Goal: Task Accomplishment & Management: Use online tool/utility

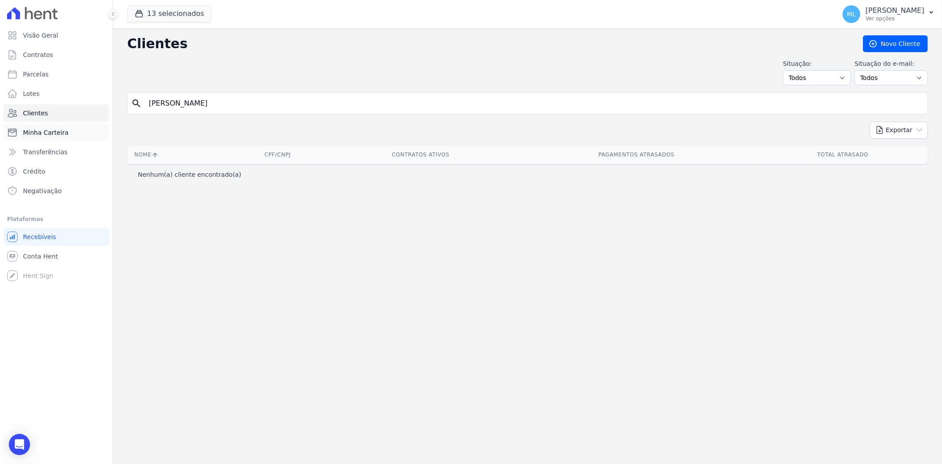
click at [69, 127] on link "Minha Carteira" at bounding box center [57, 133] width 106 height 18
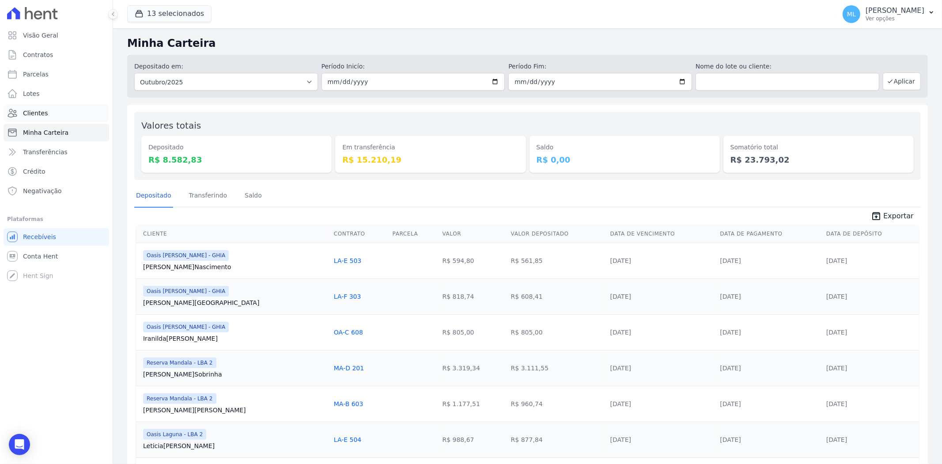
click at [72, 114] on link "Clientes" at bounding box center [57, 113] width 106 height 18
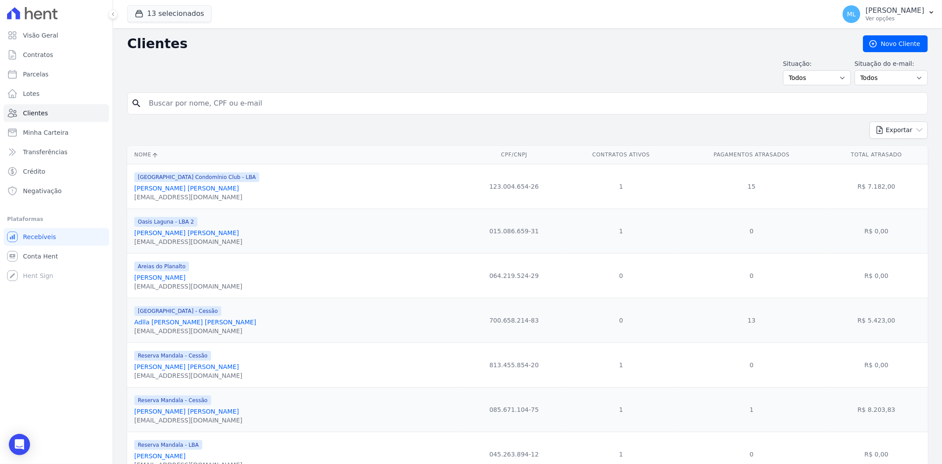
click at [208, 103] on input "search" at bounding box center [534, 104] width 781 height 18
type input "[PERSON_NAME]"
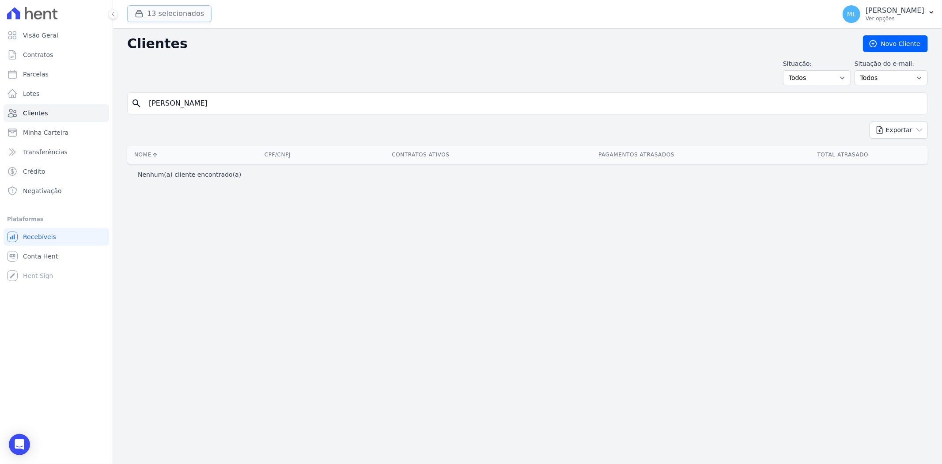
click at [176, 7] on button "13 selecionados" at bounding box center [169, 13] width 84 height 17
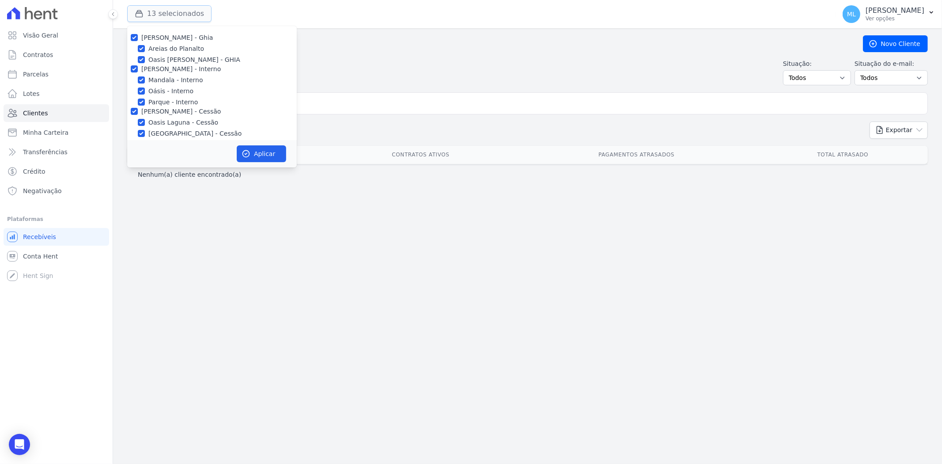
click at [176, 7] on button "13 selecionados" at bounding box center [169, 13] width 84 height 17
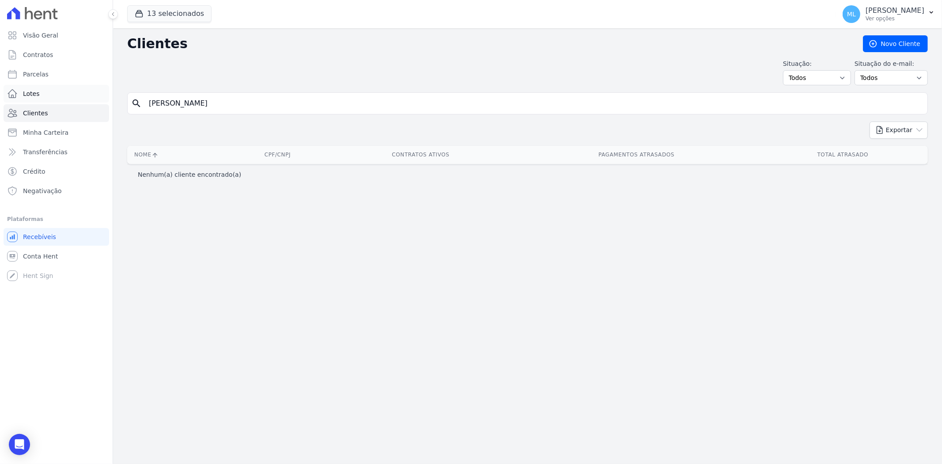
drag, startPoint x: 244, startPoint y: 103, endPoint x: 84, endPoint y: 86, distance: 160.8
click at [84, 86] on div "Visão Geral Contratos [GEOGRAPHIC_DATA] Lotes Clientes Minha Carteira Transferê…" at bounding box center [471, 232] width 942 height 464
type input "[PERSON_NAME]"
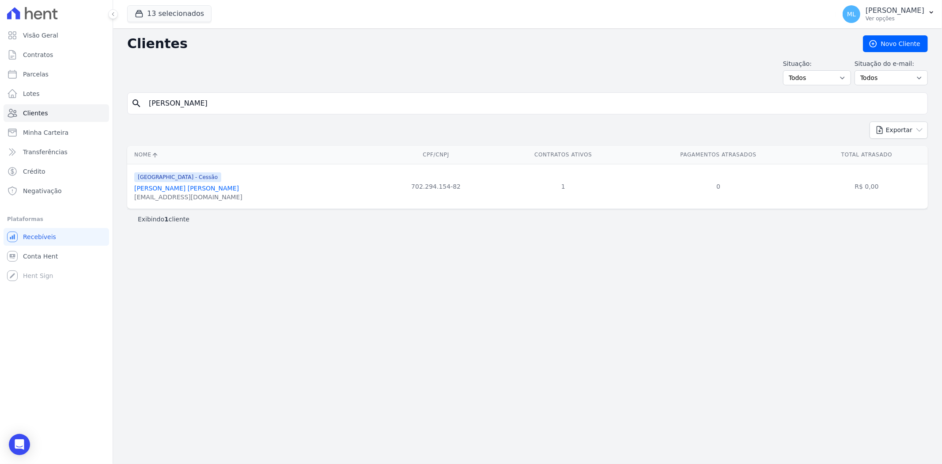
click at [182, 191] on link "[PERSON_NAME] [PERSON_NAME]" at bounding box center [186, 188] width 105 height 7
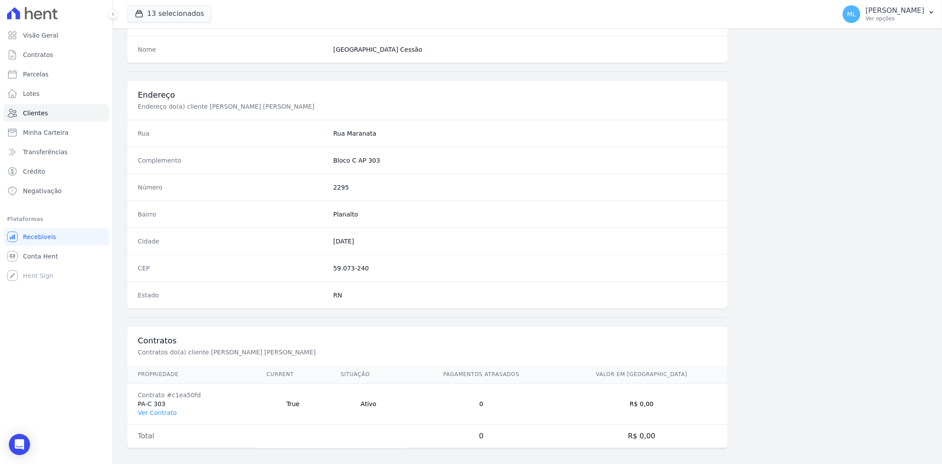
scroll to position [364, 0]
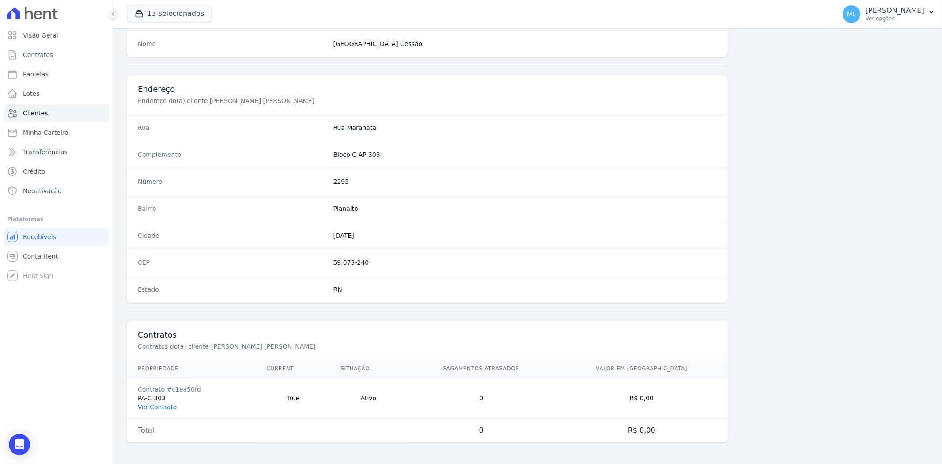
click at [164, 406] on link "Ver Contrato" at bounding box center [157, 406] width 39 height 7
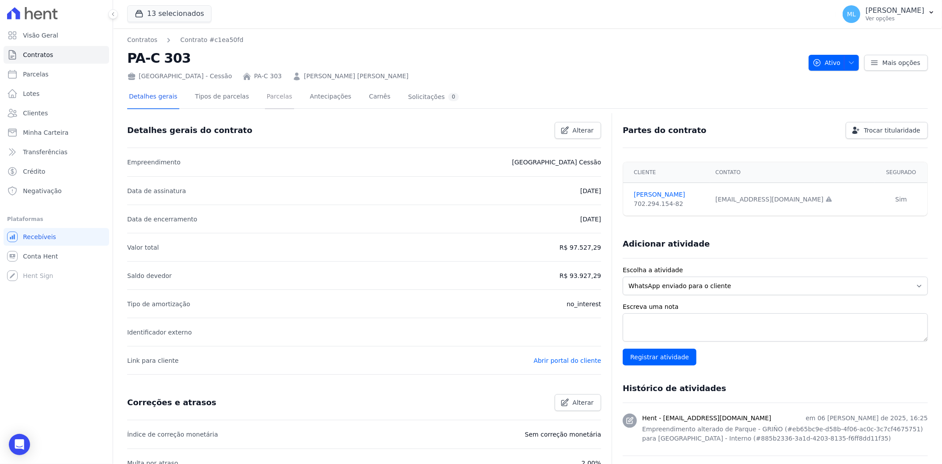
click at [270, 99] on link "Parcelas" at bounding box center [279, 97] width 29 height 23
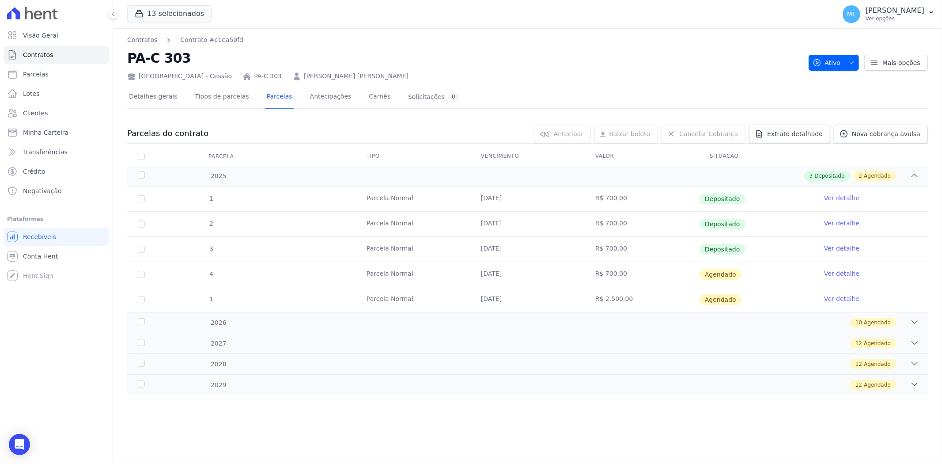
click at [851, 299] on link "Ver detalhe" at bounding box center [841, 298] width 35 height 9
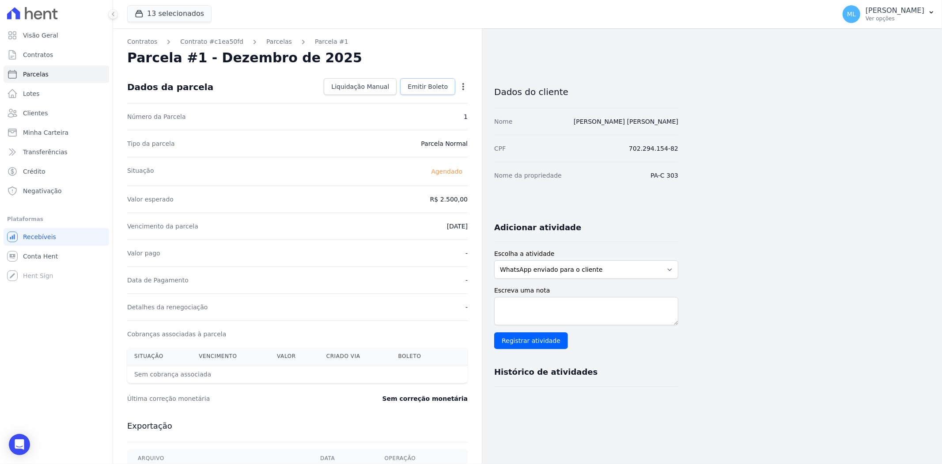
click at [444, 84] on span "Emitir Boleto" at bounding box center [428, 86] width 40 height 9
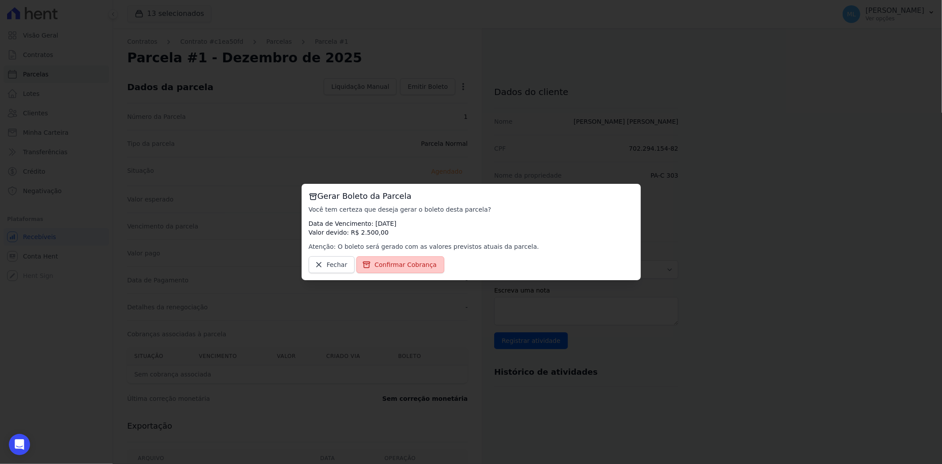
click at [412, 268] on span "Confirmar Cobrança" at bounding box center [406, 264] width 62 height 9
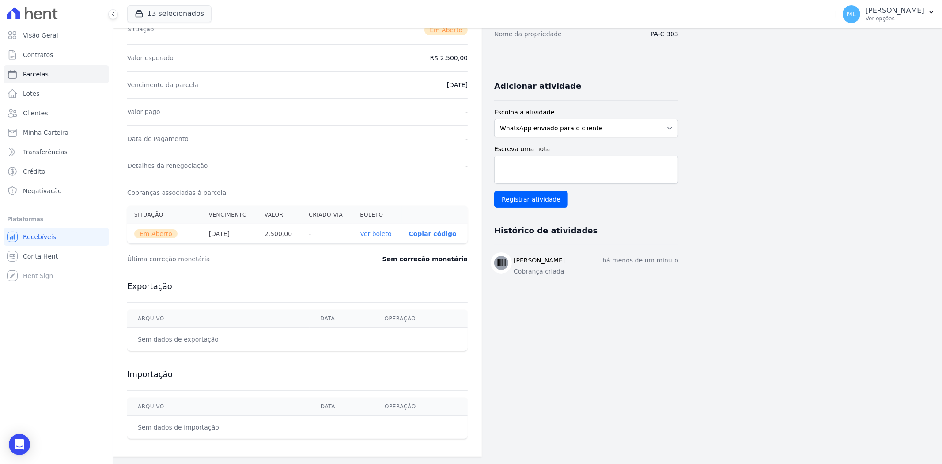
scroll to position [142, 0]
click at [385, 233] on link "Ver boleto" at bounding box center [375, 233] width 31 height 7
